Goal: Task Accomplishment & Management: Use online tool/utility

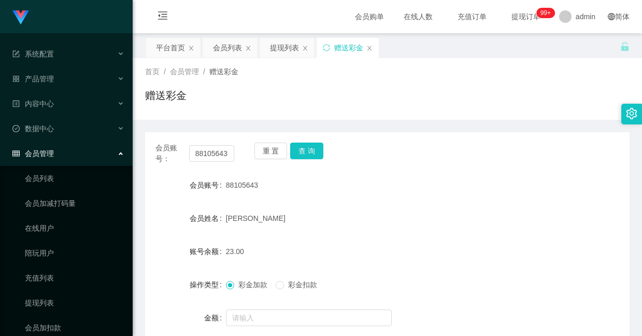
scroll to position [96, 0]
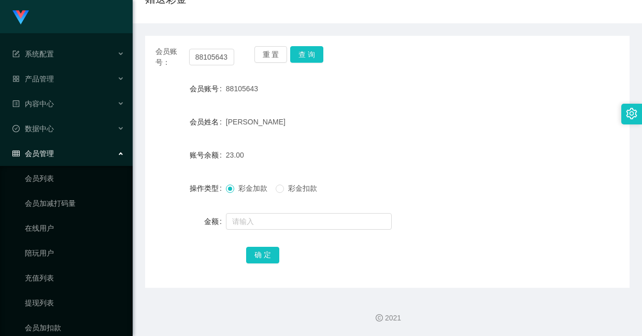
click at [262, 230] on div at bounding box center [367, 221] width 282 height 21
click at [265, 227] on input "text" at bounding box center [309, 221] width 166 height 17
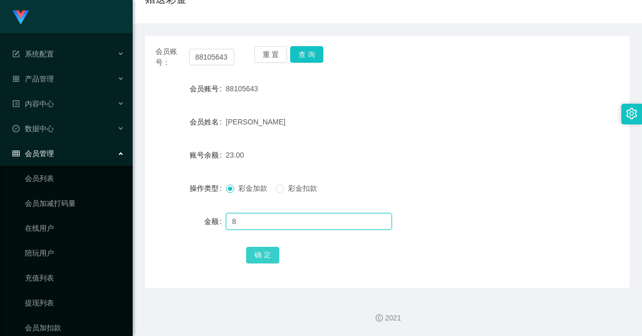
type input "8"
click at [263, 253] on button "确 定" at bounding box center [262, 255] width 33 height 17
click at [262, 214] on input "text" at bounding box center [309, 221] width 166 height 17
type input "8"
click at [259, 252] on button "确 定" at bounding box center [262, 255] width 33 height 17
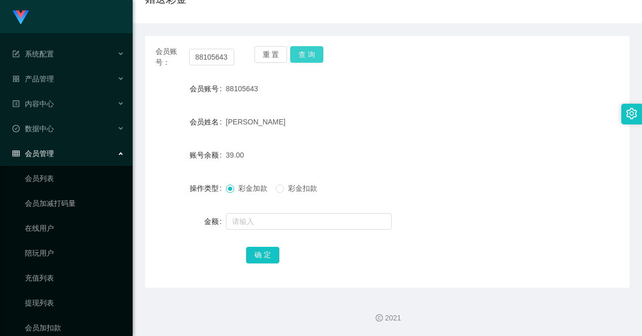
click at [300, 52] on button "查 询" at bounding box center [306, 54] width 33 height 17
click at [299, 58] on button "查 询" at bounding box center [306, 54] width 33 height 17
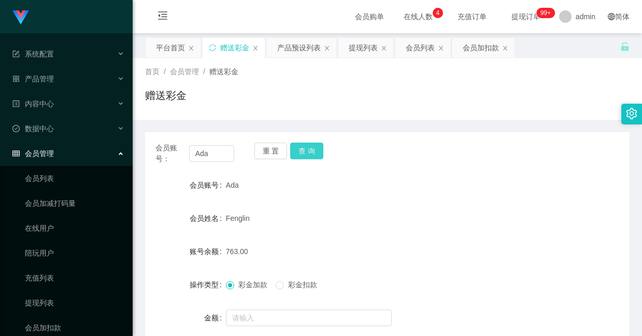
click at [308, 142] on button "查 询" at bounding box center [306, 150] width 33 height 17
click at [294, 149] on button "查 询" at bounding box center [306, 150] width 33 height 17
